Goal: Task Accomplishment & Management: Manage account settings

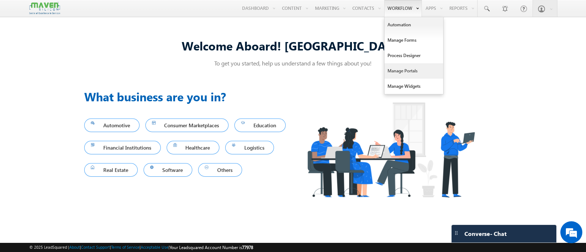
click at [398, 70] on link "Manage Portals" at bounding box center [414, 70] width 59 height 15
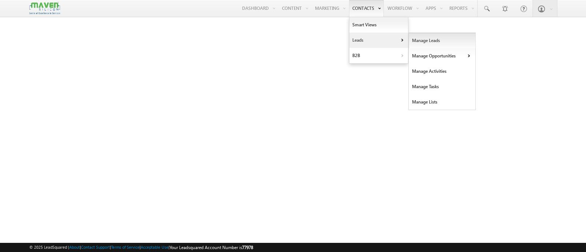
click at [411, 46] on link "Manage Leads" at bounding box center [442, 40] width 67 height 15
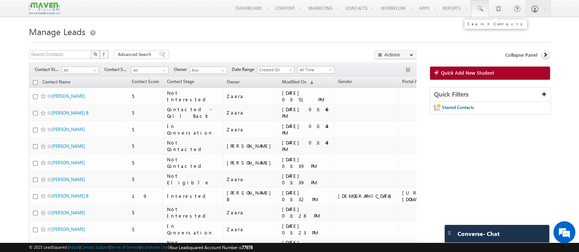
click at [480, 4] on link at bounding box center [480, 8] width 18 height 17
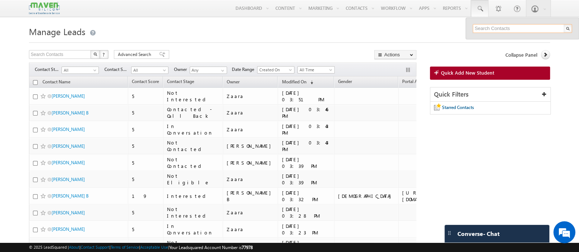
paste input "7008335370"
type input "7008335370"
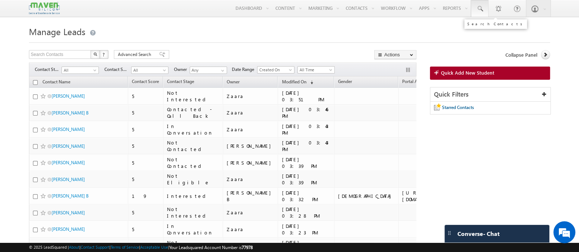
click at [482, 10] on span at bounding box center [479, 8] width 7 height 7
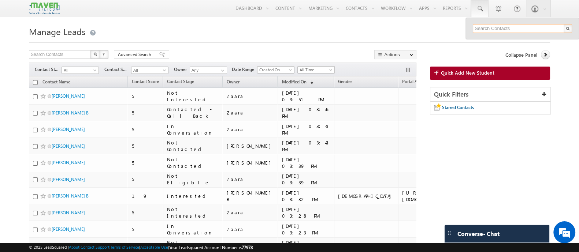
paste input "9348840560"
type input "9348840560"
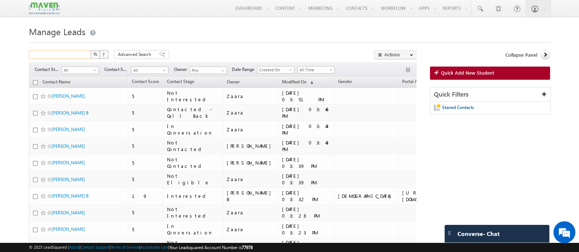
click at [74, 51] on input "text" at bounding box center [60, 54] width 63 height 9
paste input "9348840560"
type input "9348840560"
click at [66, 55] on input "9348840560" at bounding box center [60, 54] width 63 height 9
click at [93, 54] on img "button" at bounding box center [95, 54] width 4 height 4
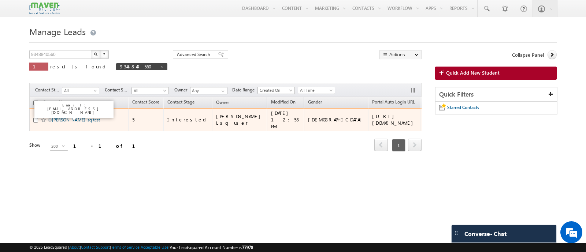
click at [72, 118] on link "Pritish lsq test" at bounding box center [76, 119] width 48 height 5
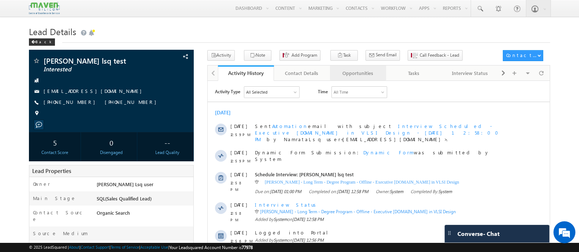
click at [371, 77] on div "Opportunities" at bounding box center [358, 73] width 44 height 9
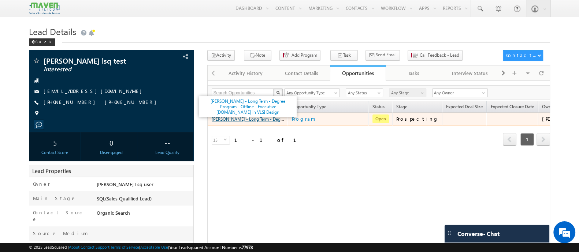
click at [263, 118] on link "[PERSON_NAME] - Long Term - Degree Program - Offline - Executive [DOMAIN_NAME] …" at bounding box center [310, 119] width 196 height 6
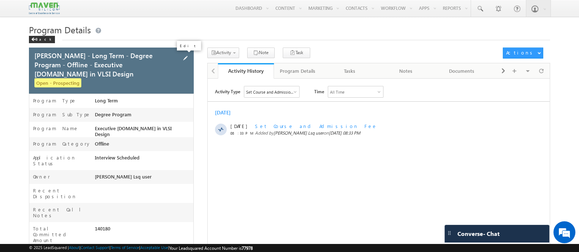
click at [183, 57] on span at bounding box center [185, 58] width 8 height 8
click at [188, 57] on span at bounding box center [185, 58] width 6 height 6
click at [177, 57] on span at bounding box center [178, 58] width 8 height 8
click at [174, 57] on span at bounding box center [178, 58] width 8 height 8
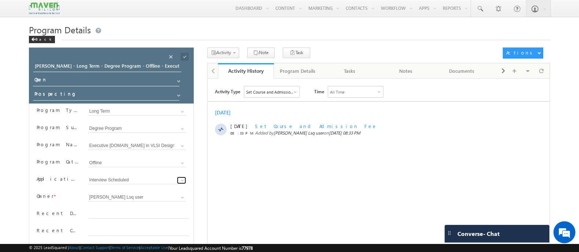
click at [182, 181] on span at bounding box center [182, 181] width 6 height 6
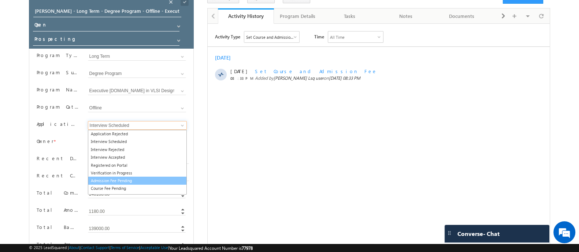
scroll to position [41, 0]
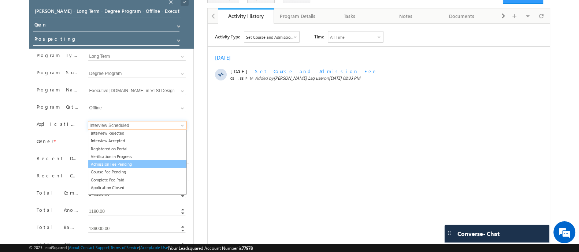
click at [120, 163] on link "Admission Fee Pending" at bounding box center [137, 164] width 99 height 8
type input "Admission Fee Pending"
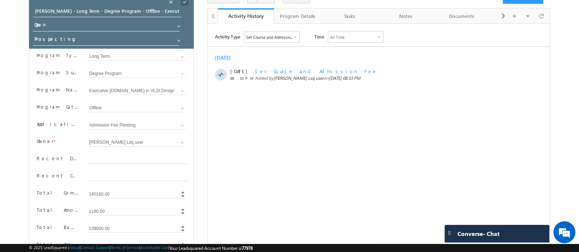
click at [183, 3] on span at bounding box center [185, 2] width 8 height 8
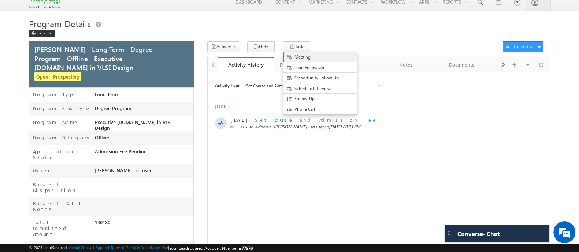
scroll to position [0, 0]
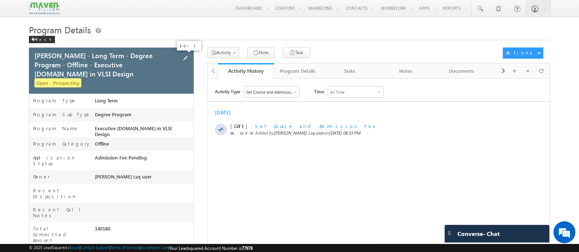
click at [187, 56] on span at bounding box center [185, 58] width 8 height 8
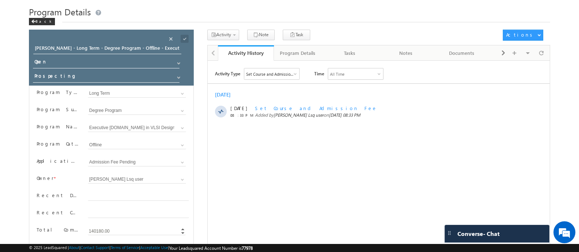
scroll to position [45, 0]
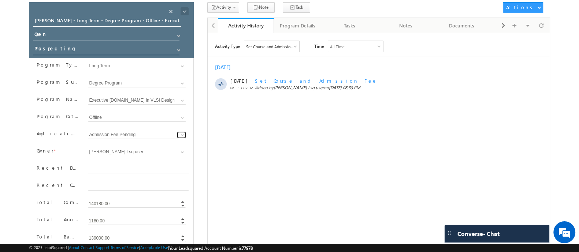
click at [181, 134] on span at bounding box center [182, 135] width 6 height 6
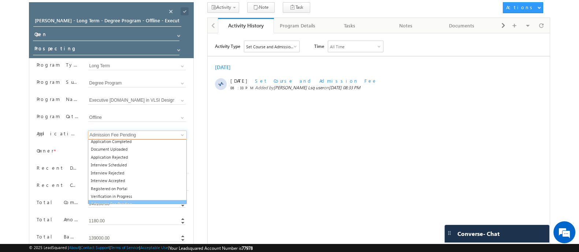
scroll to position [0, 0]
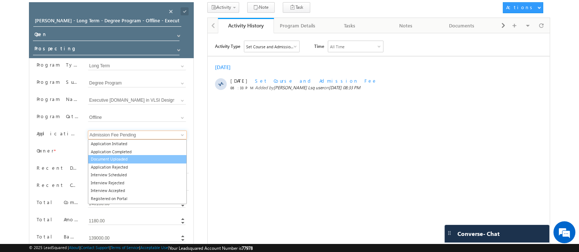
click at [125, 158] on link "Document Uploaded" at bounding box center [137, 159] width 99 height 8
type input "Document Uploaded"
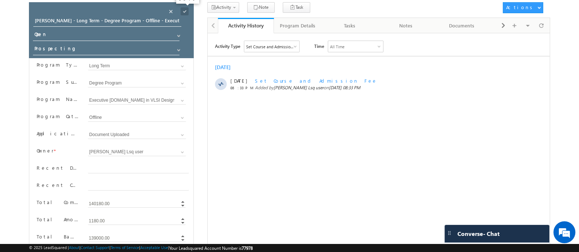
click at [184, 13] on span at bounding box center [185, 11] width 8 height 8
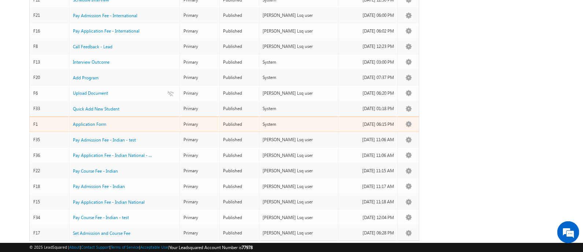
scroll to position [221, 0]
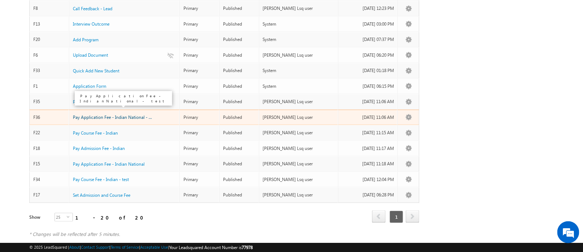
click at [137, 115] on span "Pay Application Fee - Indian National - ..." at bounding box center [112, 117] width 79 height 5
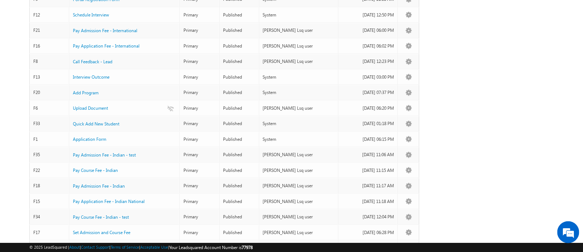
scroll to position [221, 0]
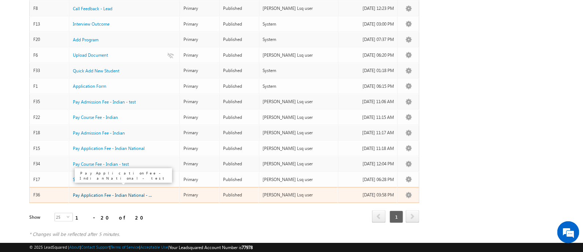
click at [123, 193] on span "Pay Application Fee - Indian National - ..." at bounding box center [112, 195] width 79 height 5
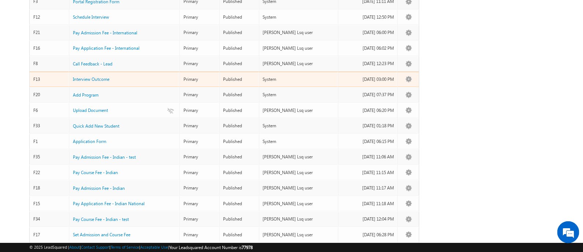
scroll to position [166, 0]
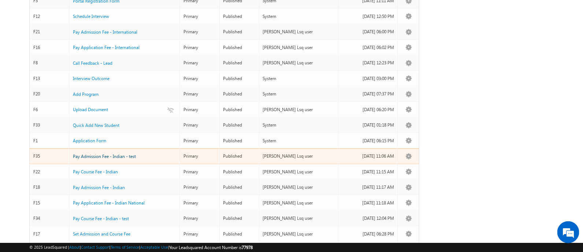
click at [129, 154] on span "Pay Admission Fee - Indian - test" at bounding box center [104, 156] width 63 height 5
